Goal: Transaction & Acquisition: Purchase product/service

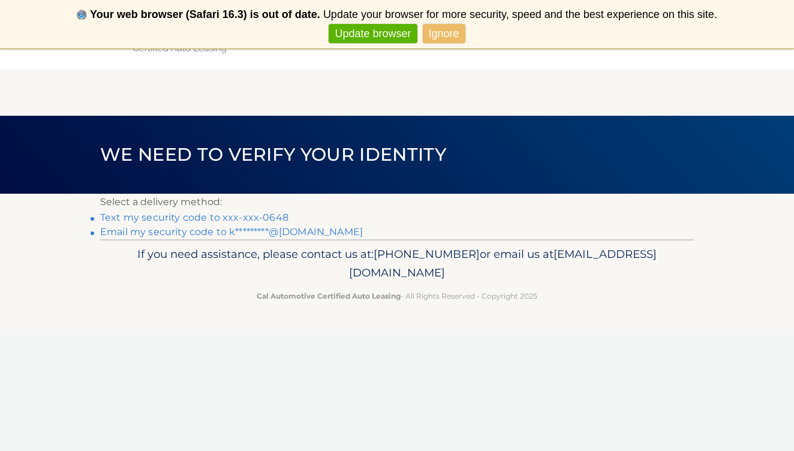
scroll to position [2, 0]
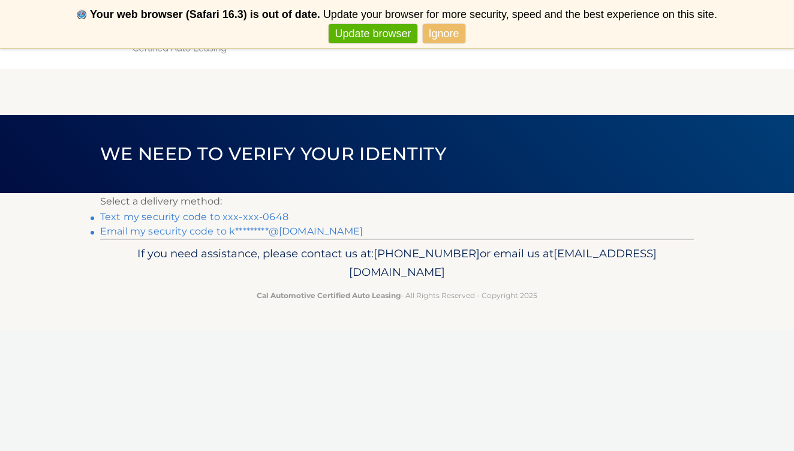
click at [445, 31] on link "Ignore" at bounding box center [444, 34] width 43 height 20
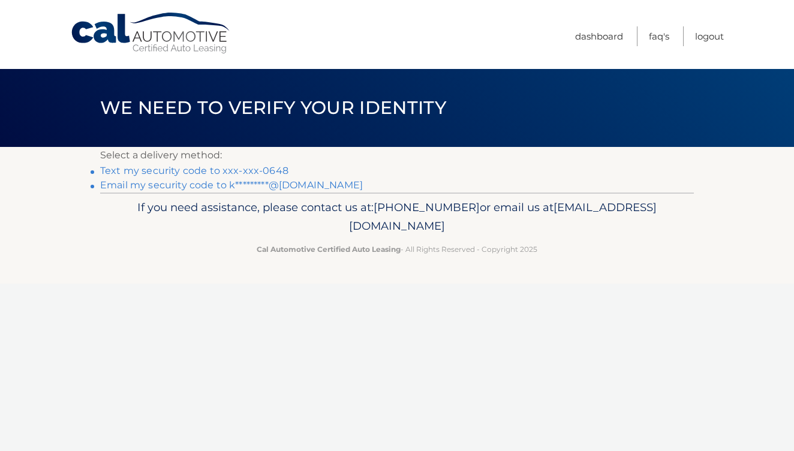
click at [215, 169] on link "Text my security code to xxx-xxx-0648" at bounding box center [194, 170] width 188 height 11
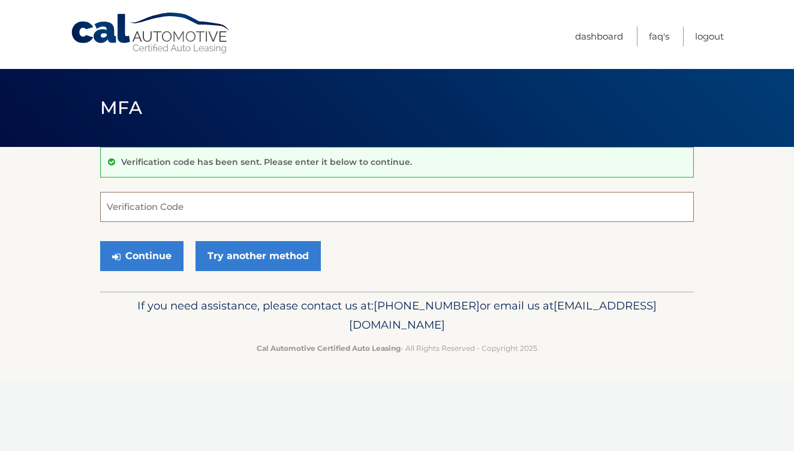
click at [119, 207] on input "Verification Code" at bounding box center [397, 207] width 594 height 30
type input "852338"
click at [138, 256] on button "Continue" at bounding box center [141, 256] width 83 height 30
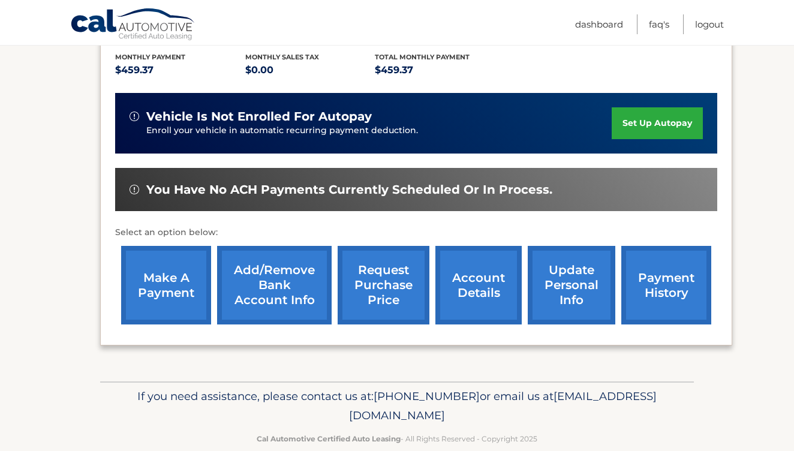
scroll to position [255, 0]
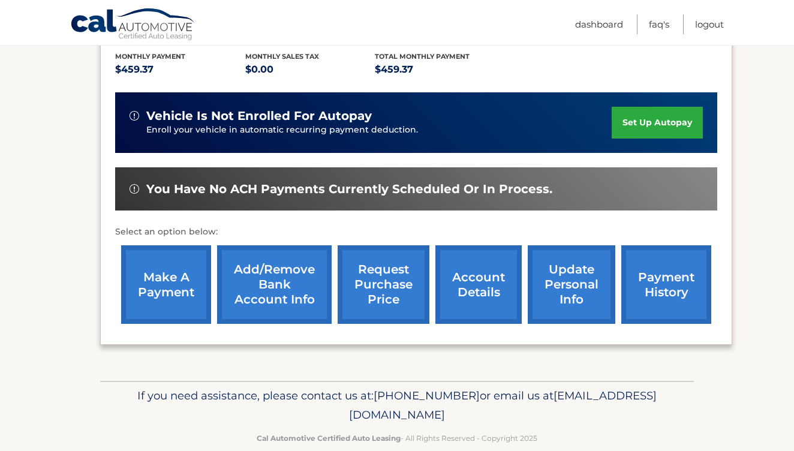
click at [164, 281] on link "make a payment" at bounding box center [166, 284] width 90 height 79
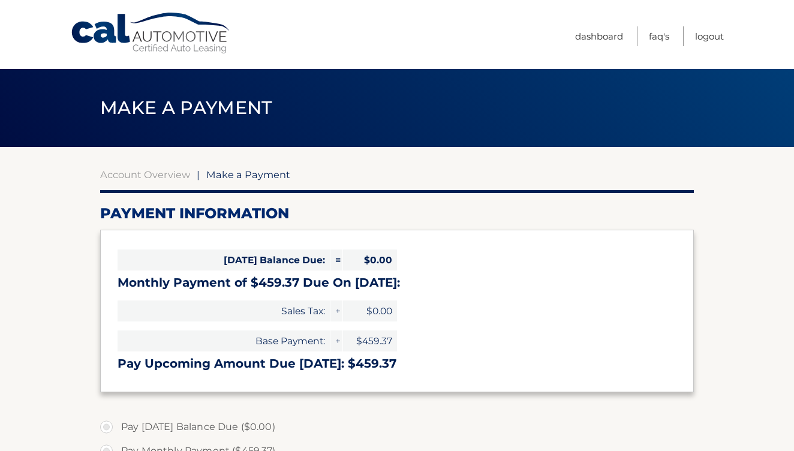
select select "MmZlOTNlNjQtMmM2ZS00MTM4LTg1ZDYtMmZkY2RjZTVjZTQ5"
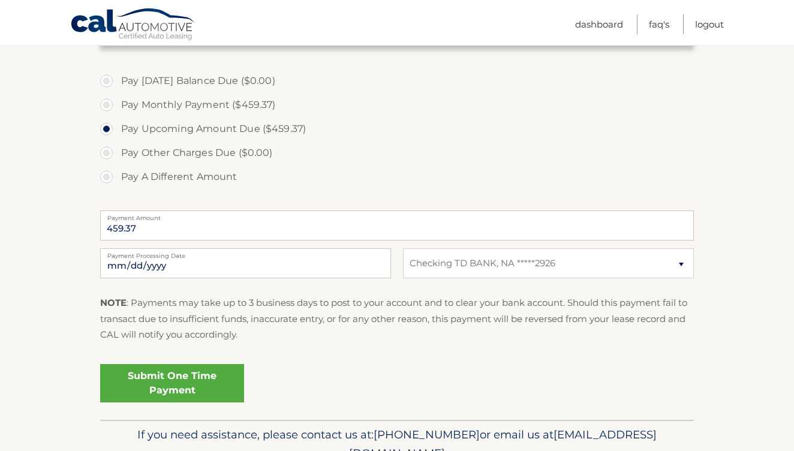
scroll to position [342, 0]
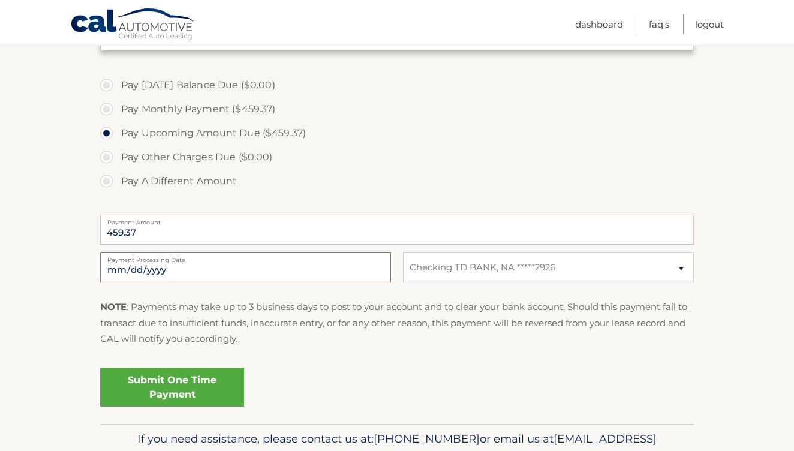
click at [271, 270] on input "2025-10-06" at bounding box center [245, 267] width 291 height 30
type input "2025-10-08"
click at [359, 357] on fieldset "Pay Today's Balance Due ($0.00) Pay Monthly Payment ($459.37) Pay Upcoming Amou…" at bounding box center [397, 247] width 594 height 354
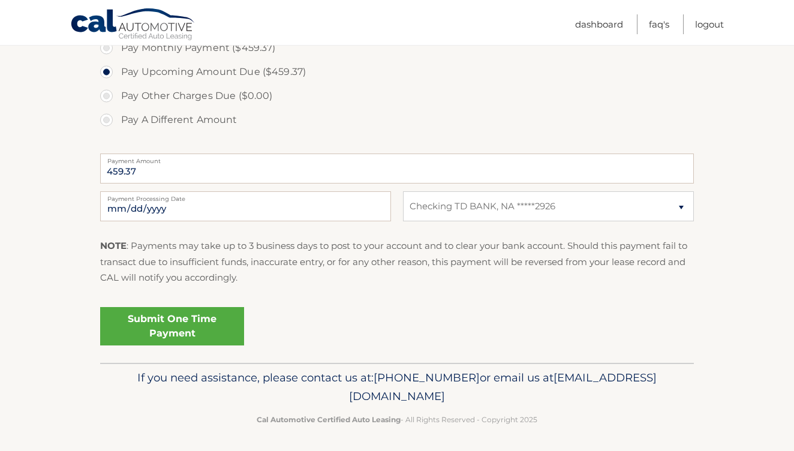
scroll to position [402, 0]
click at [170, 322] on link "Submit One Time Payment" at bounding box center [172, 327] width 144 height 38
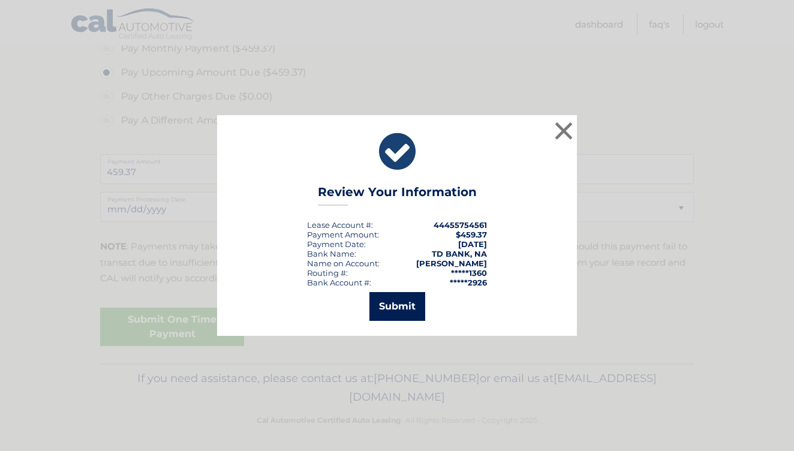
click at [394, 303] on button "Submit" at bounding box center [397, 306] width 56 height 29
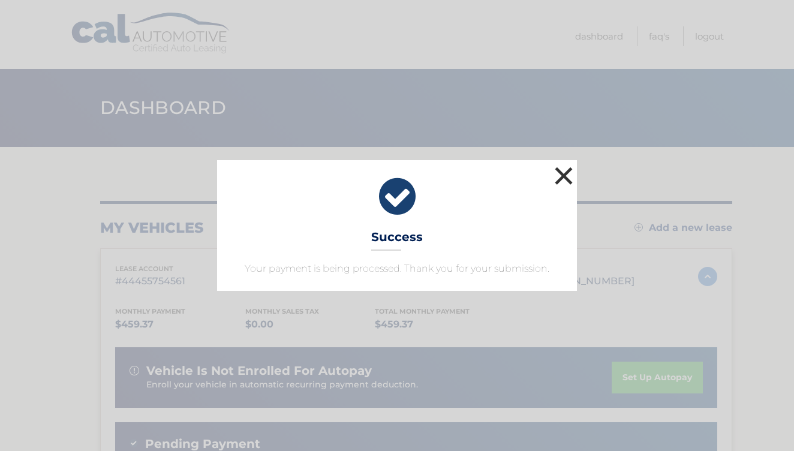
click at [563, 174] on button "×" at bounding box center [564, 176] width 24 height 24
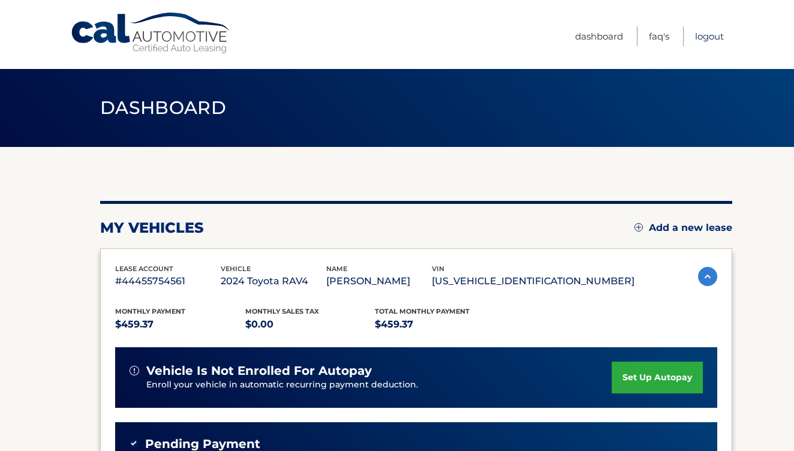
click at [704, 32] on link "Logout" at bounding box center [709, 36] width 29 height 20
